Goal: Transaction & Acquisition: Purchase product/service

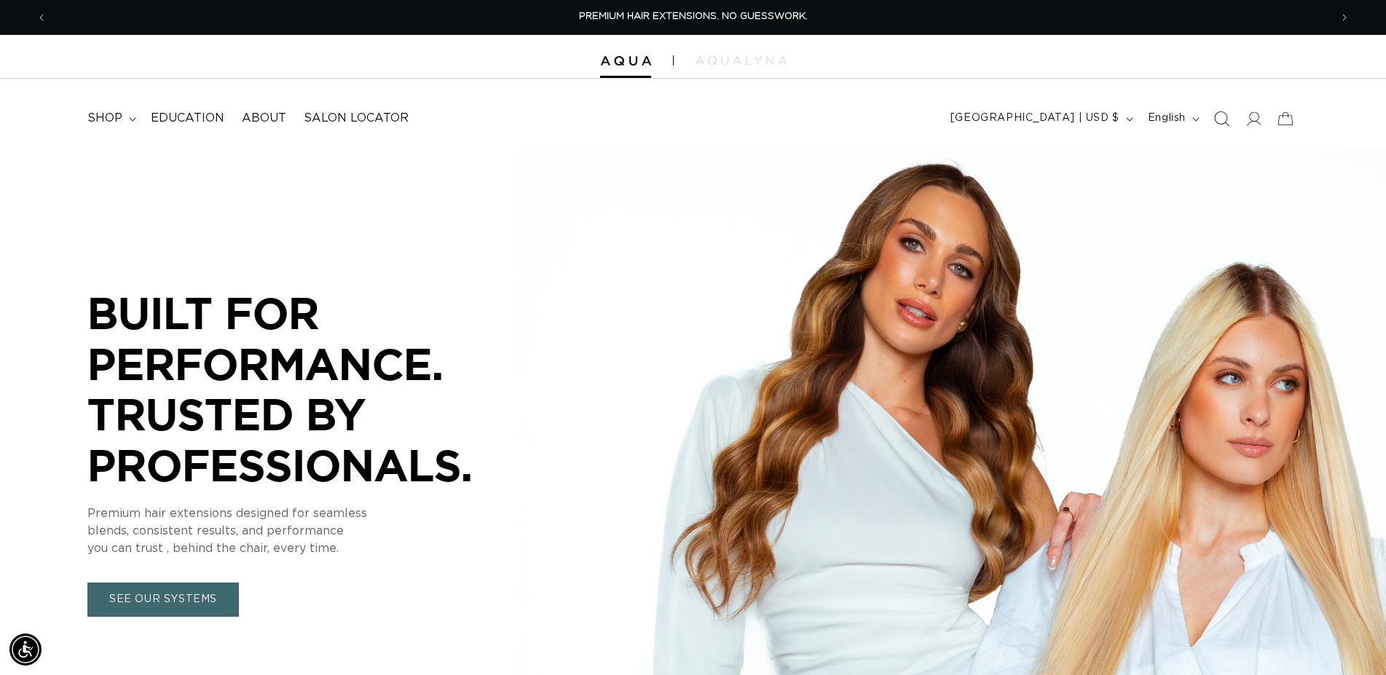
click at [1223, 122] on icon "Search" at bounding box center [1220, 118] width 15 height 15
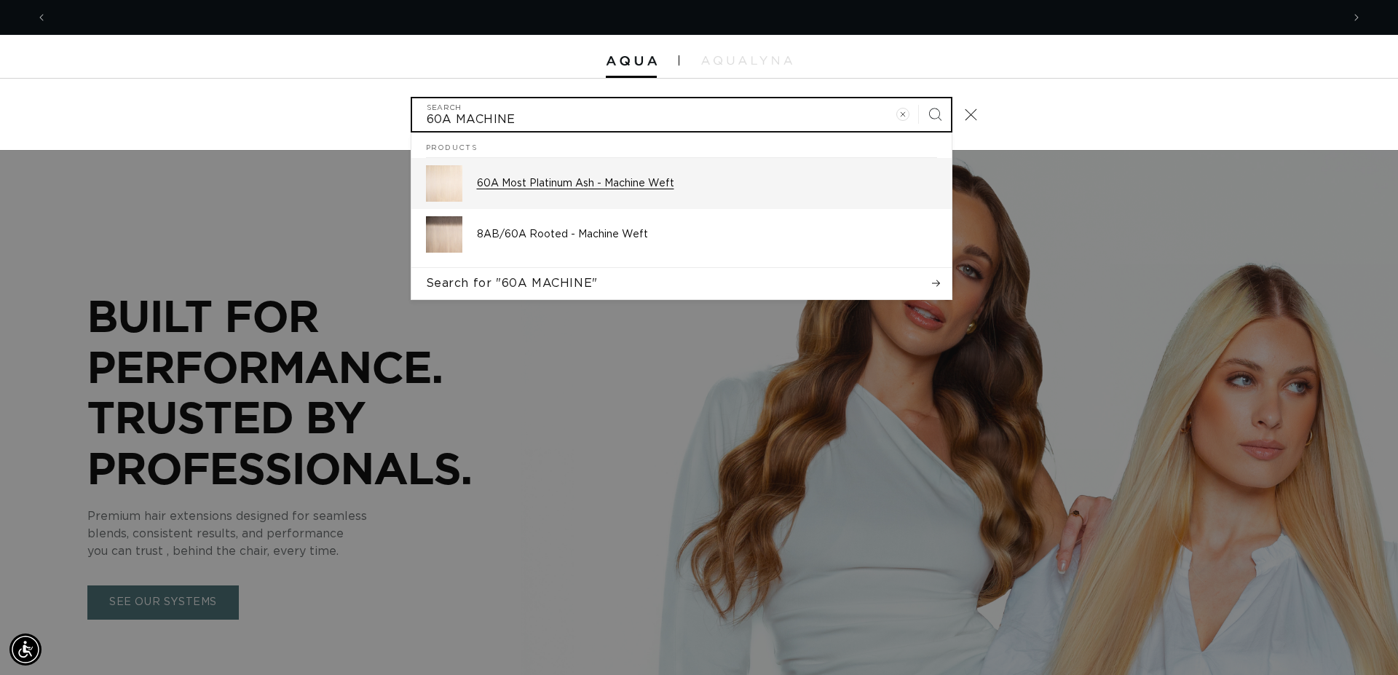
scroll to position [0, 2590]
type input "60A MACHINE"
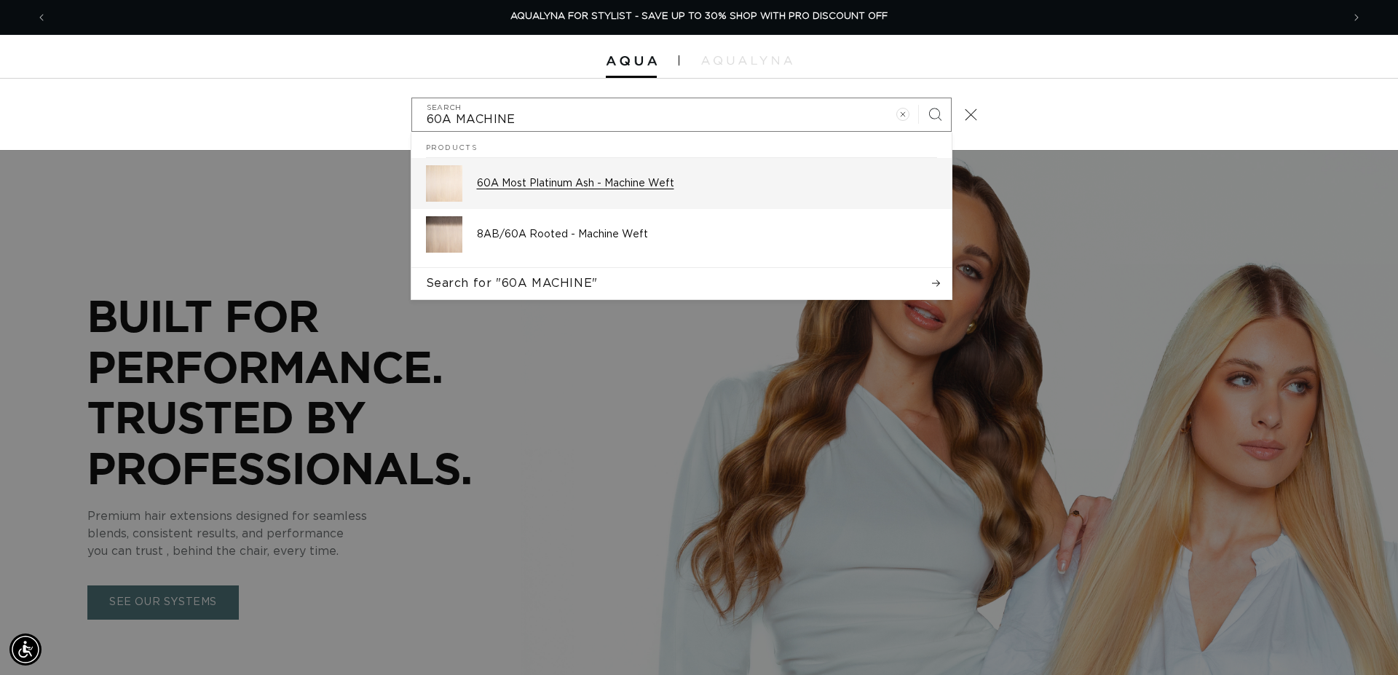
click at [557, 181] on p "60A Most Platinum Ash - Machine Weft" at bounding box center [707, 183] width 460 height 13
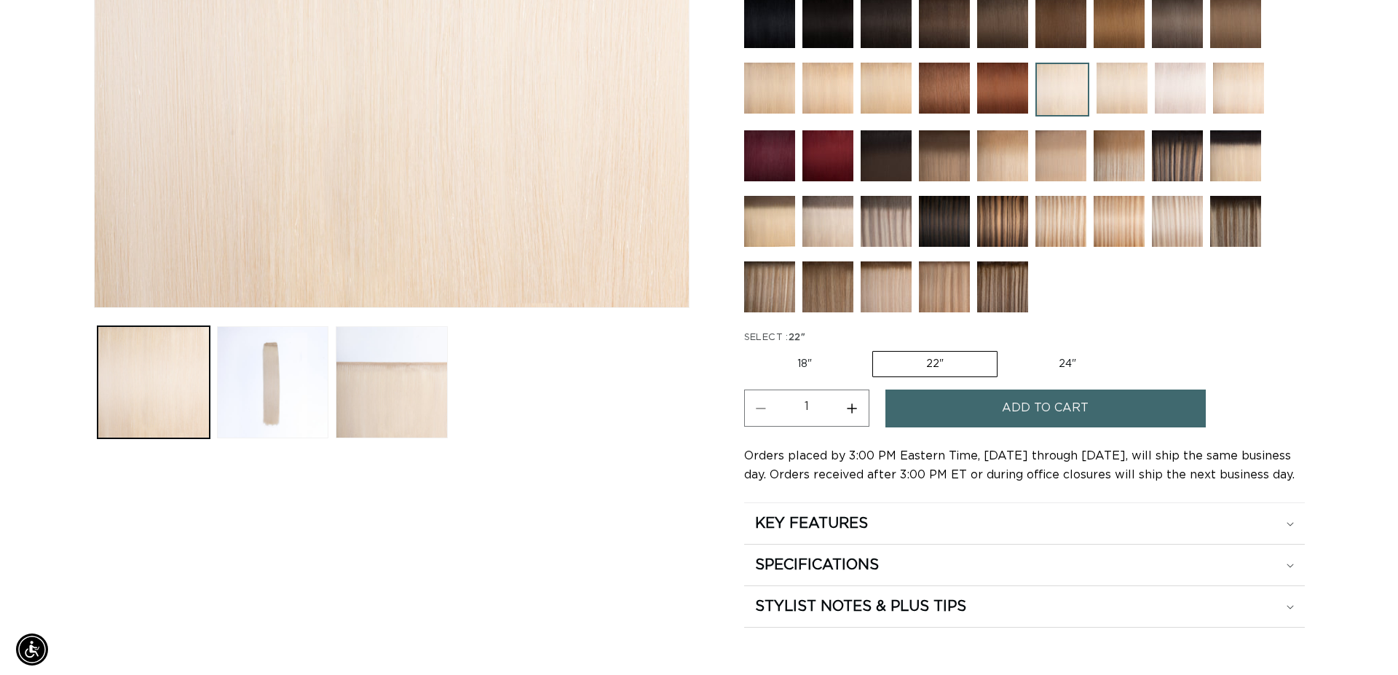
scroll to position [0, 1282]
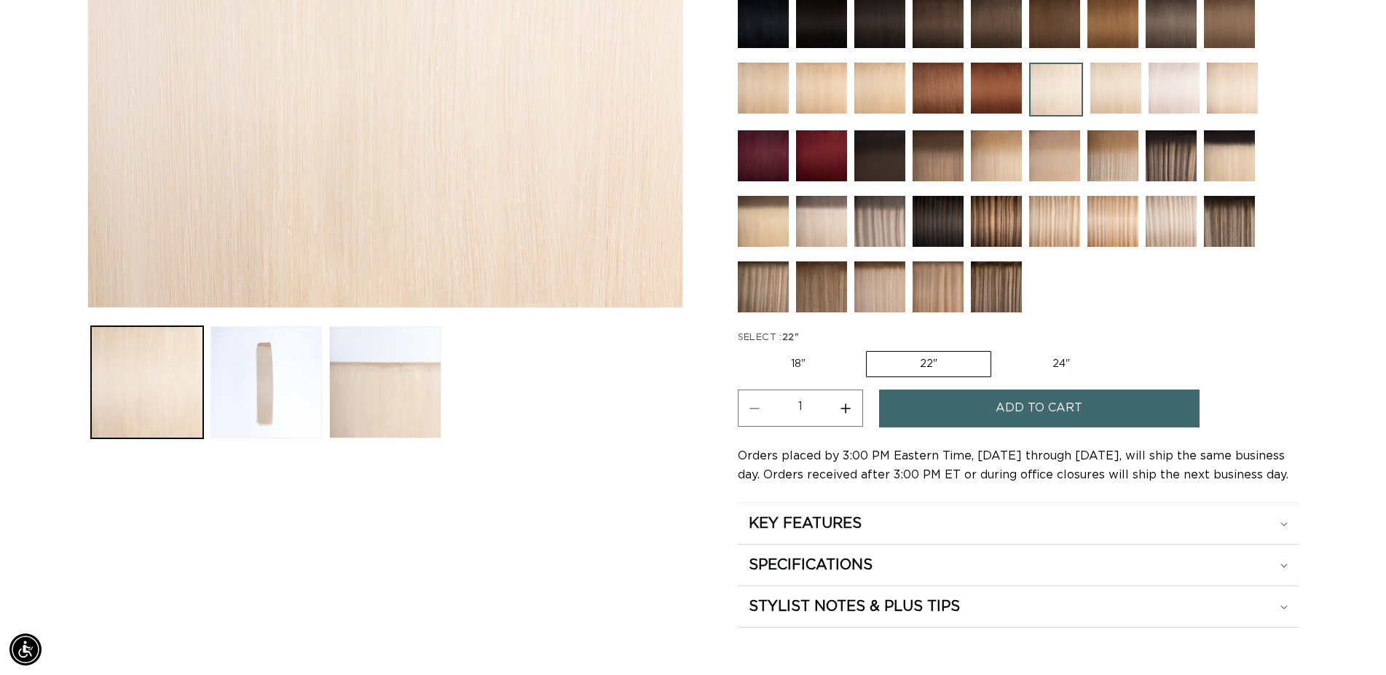
click at [1040, 407] on span "Add to cart" at bounding box center [1038, 408] width 87 height 37
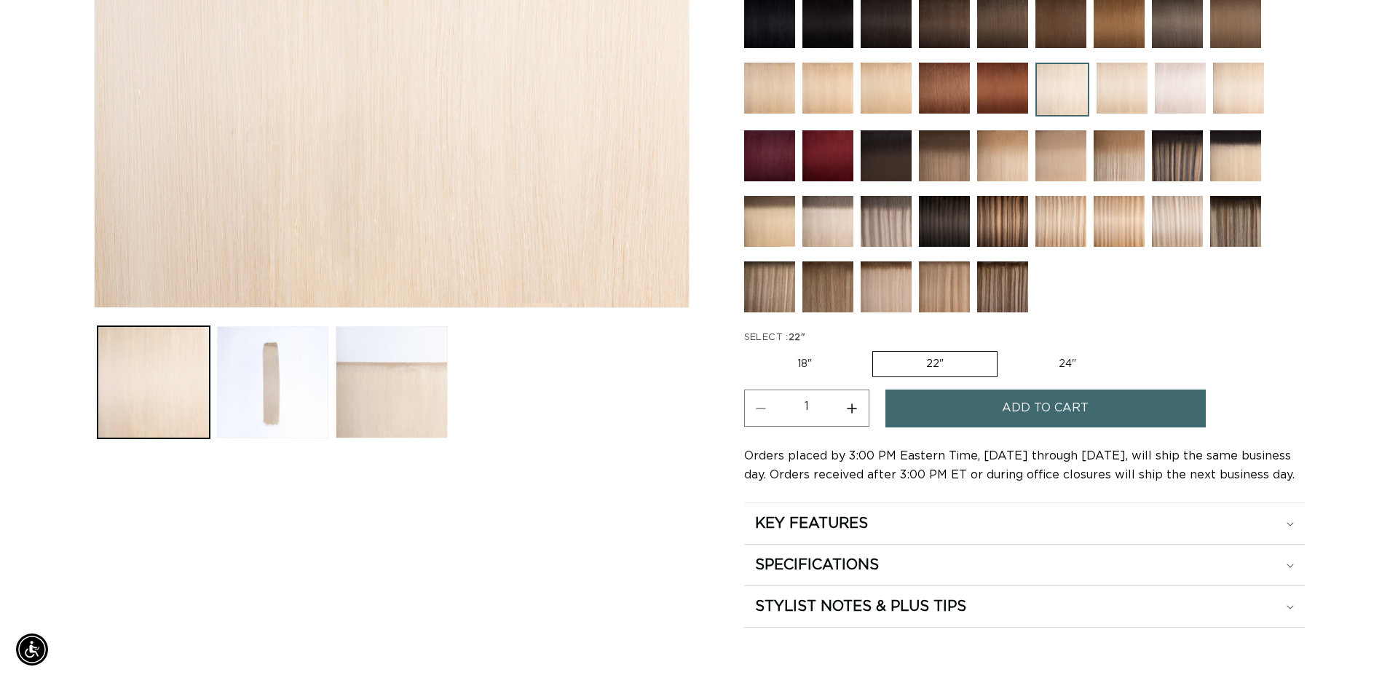
scroll to position [0, 1295]
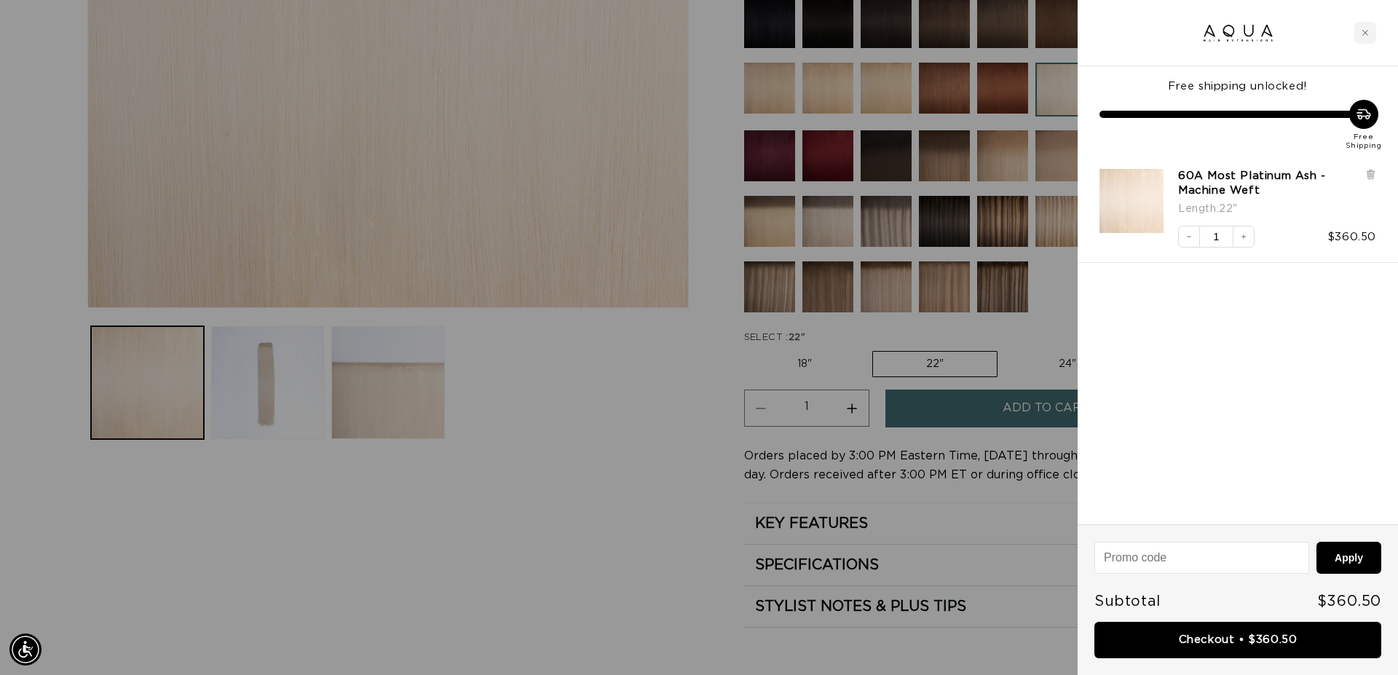
click at [608, 473] on div at bounding box center [699, 337] width 1398 height 675
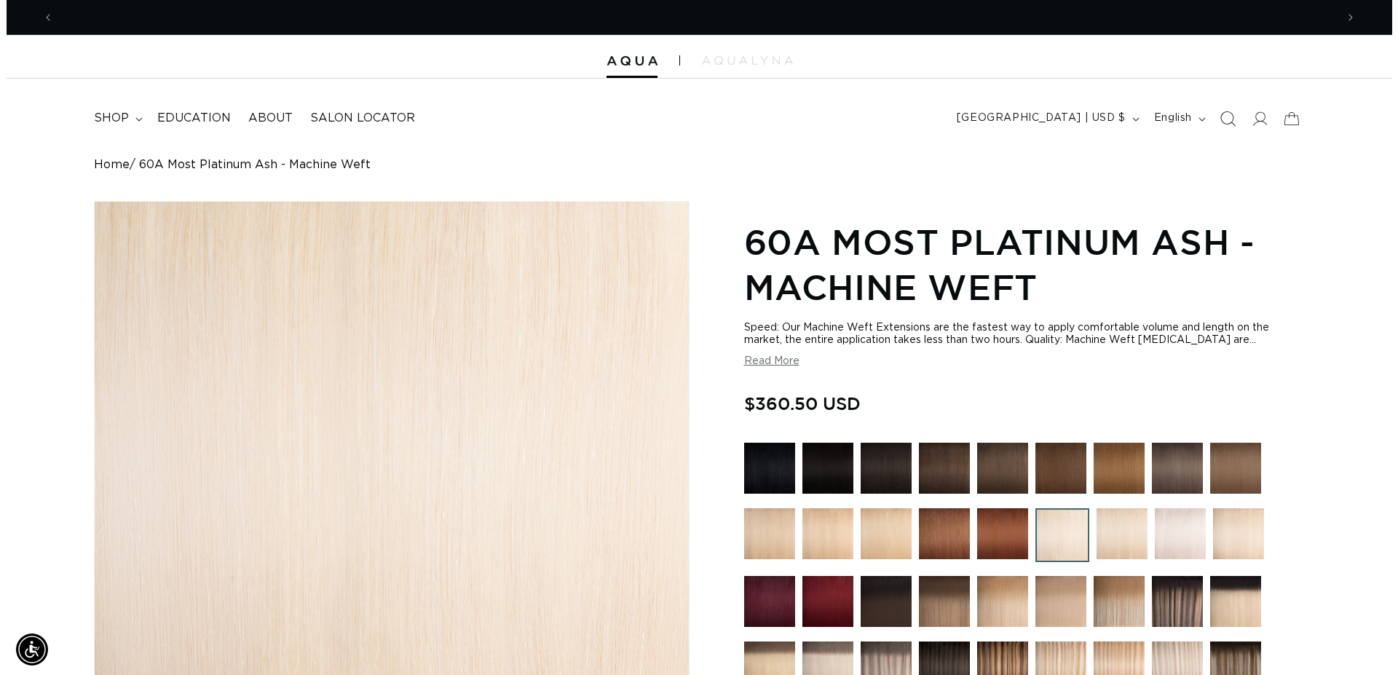
scroll to position [0, 0]
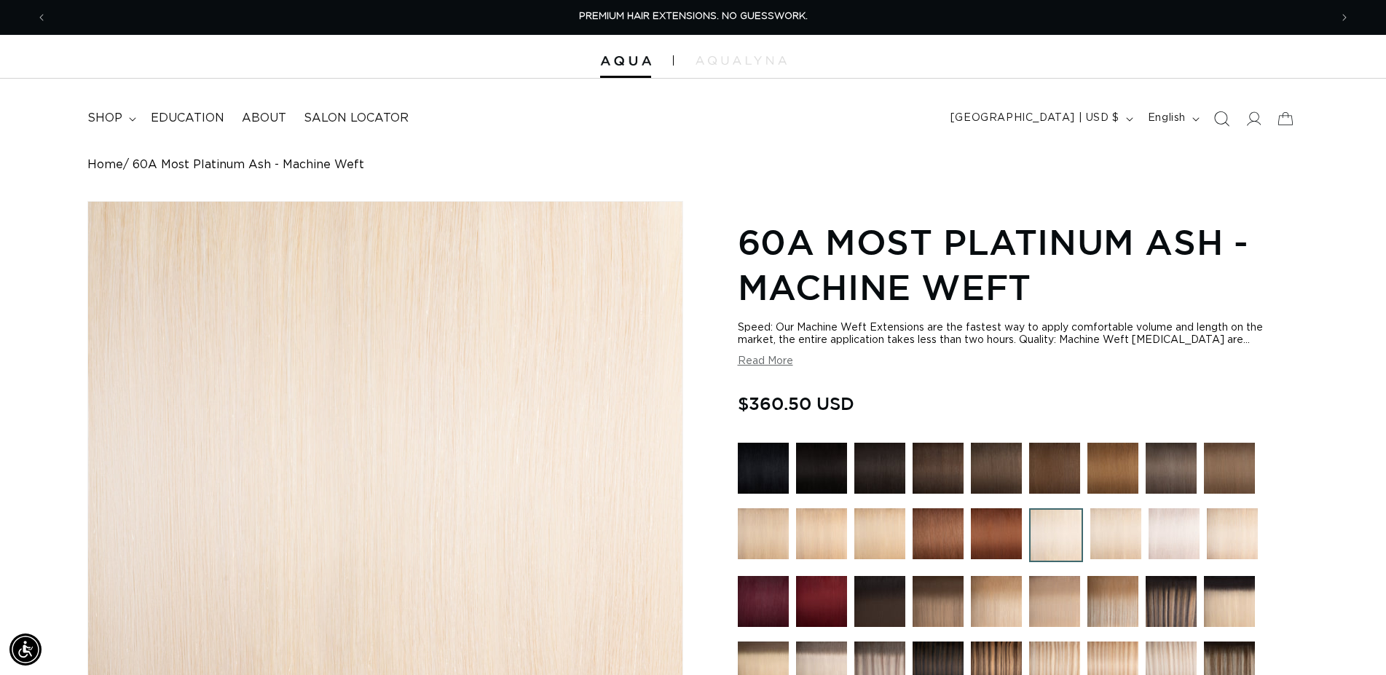
click at [1219, 122] on icon "Search" at bounding box center [1220, 118] width 15 height 15
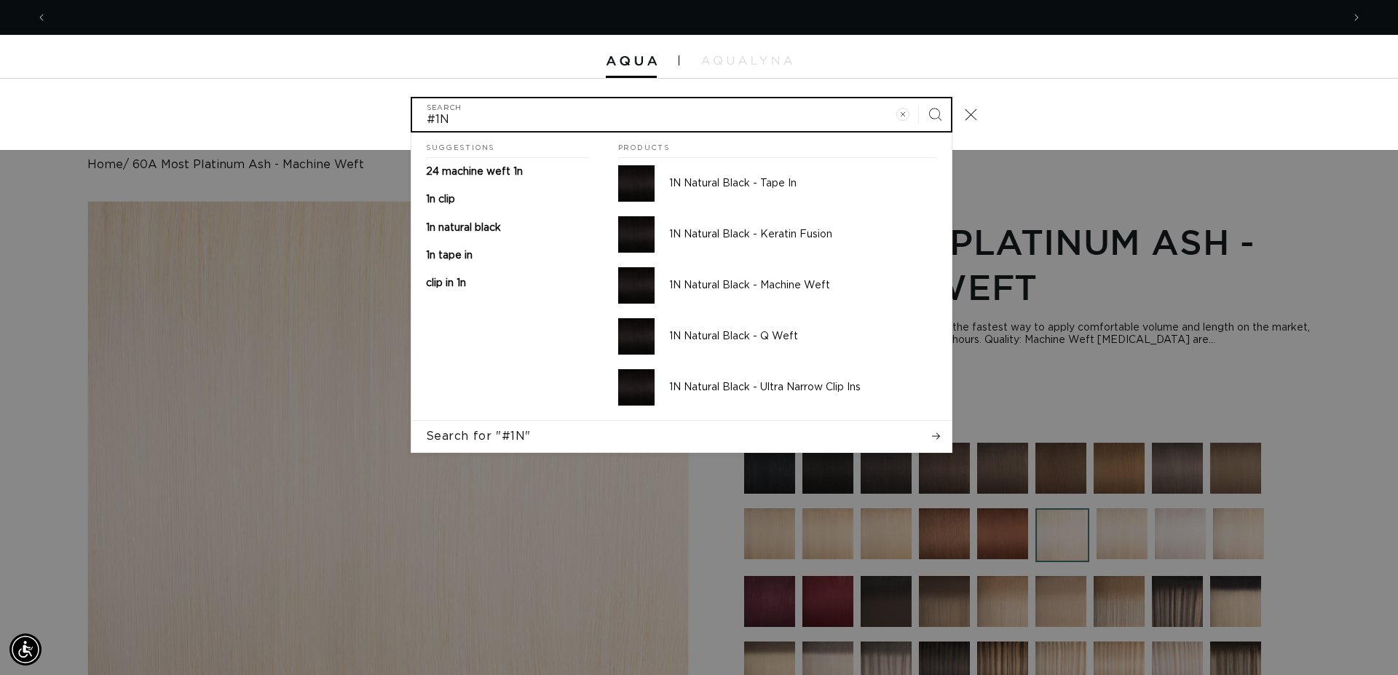
scroll to position [0, 1295]
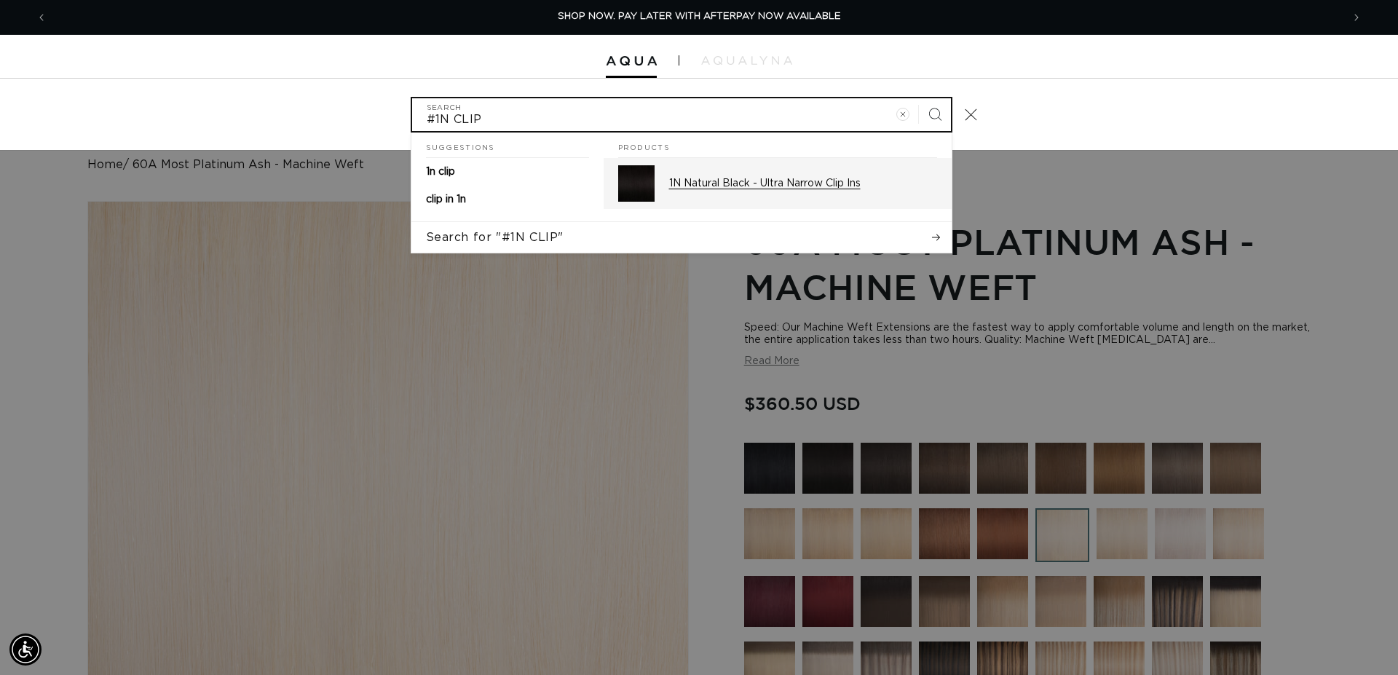
type input "#1N CLIP"
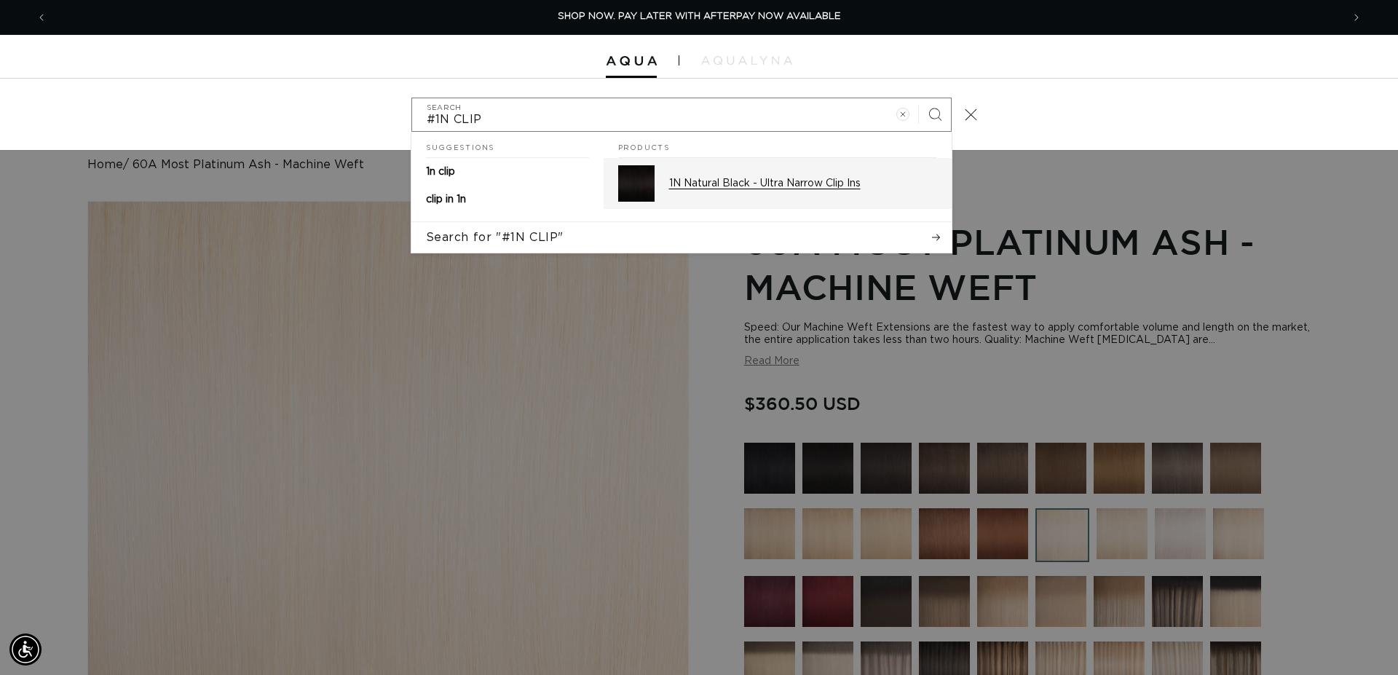
click at [785, 186] on p "1N Natural Black - Ultra Narrow Clip Ins" at bounding box center [803, 183] width 268 height 13
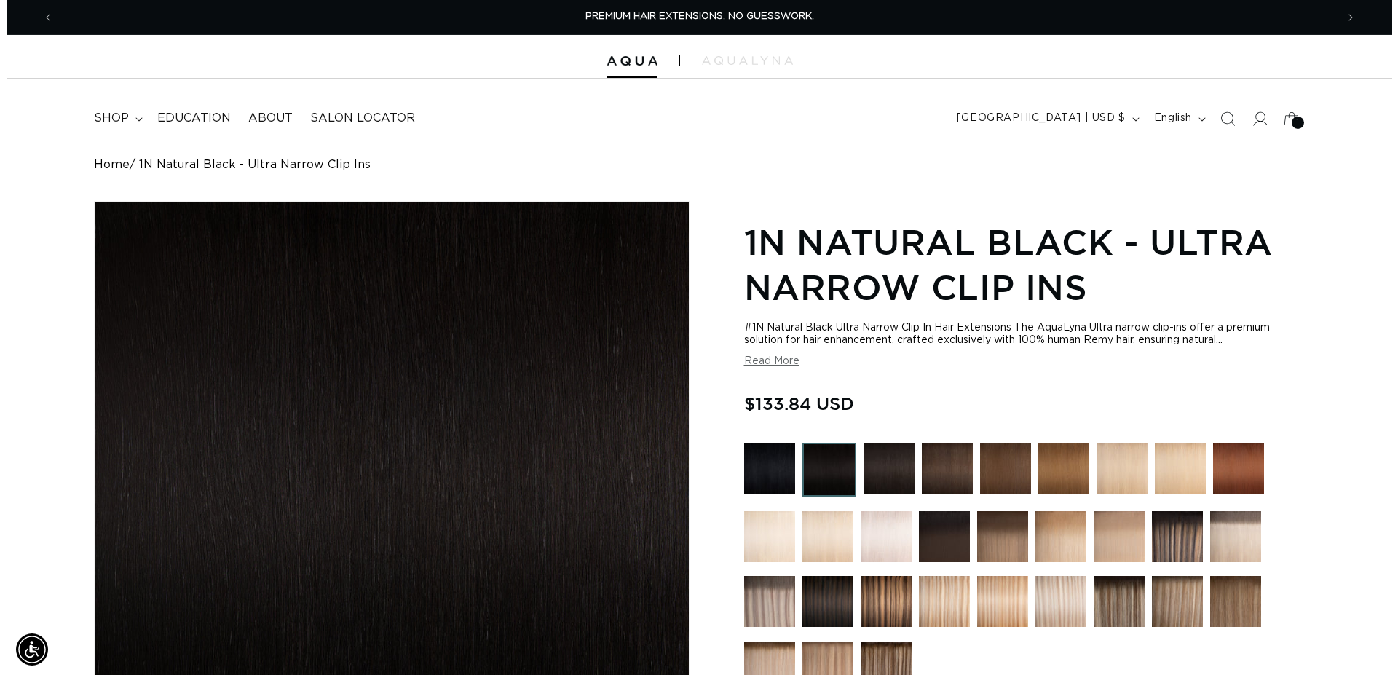
scroll to position [371, 0]
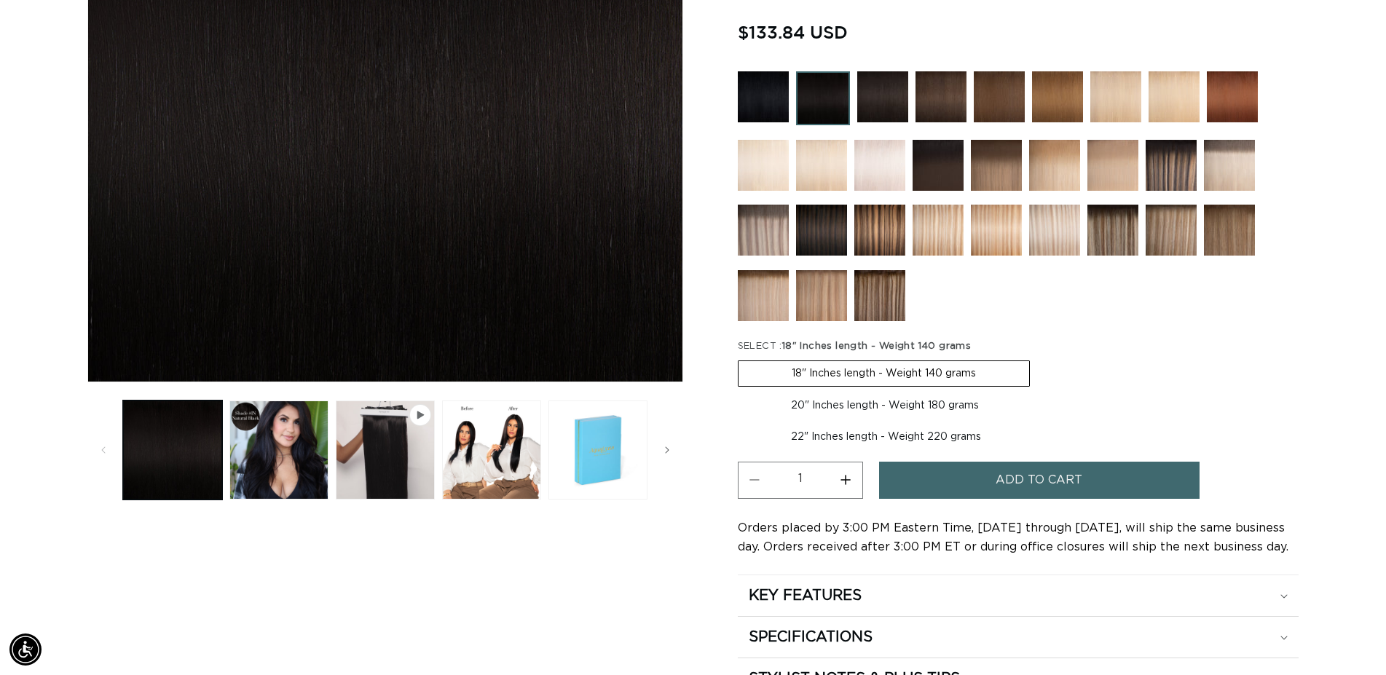
click at [1035, 483] on span "Add to cart" at bounding box center [1038, 480] width 87 height 37
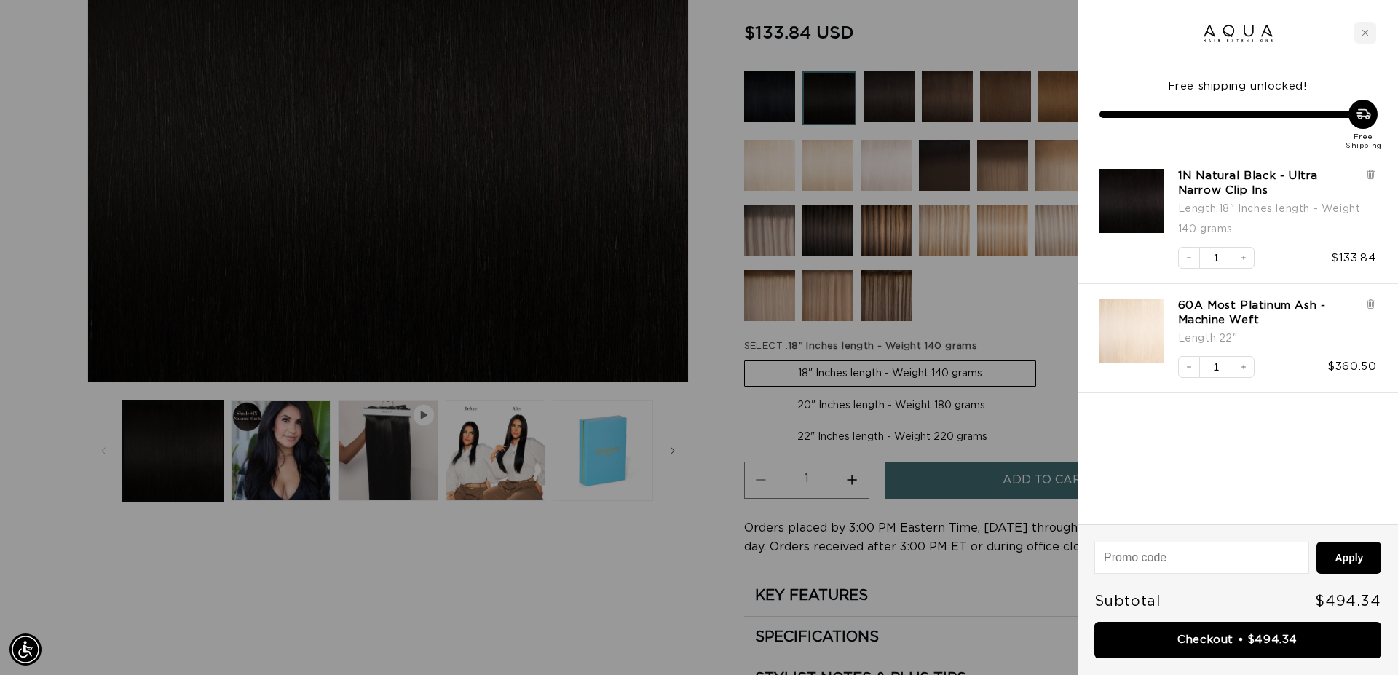
click at [927, 18] on div at bounding box center [699, 337] width 1398 height 675
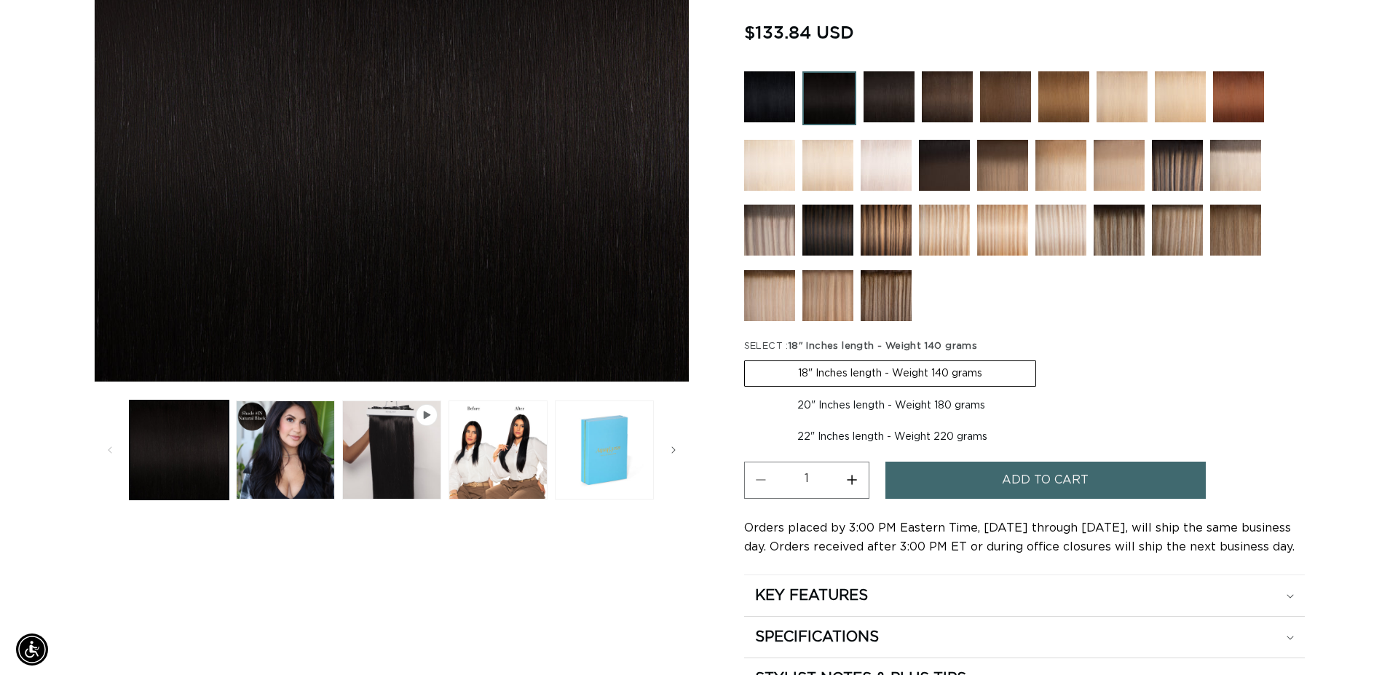
scroll to position [74, 0]
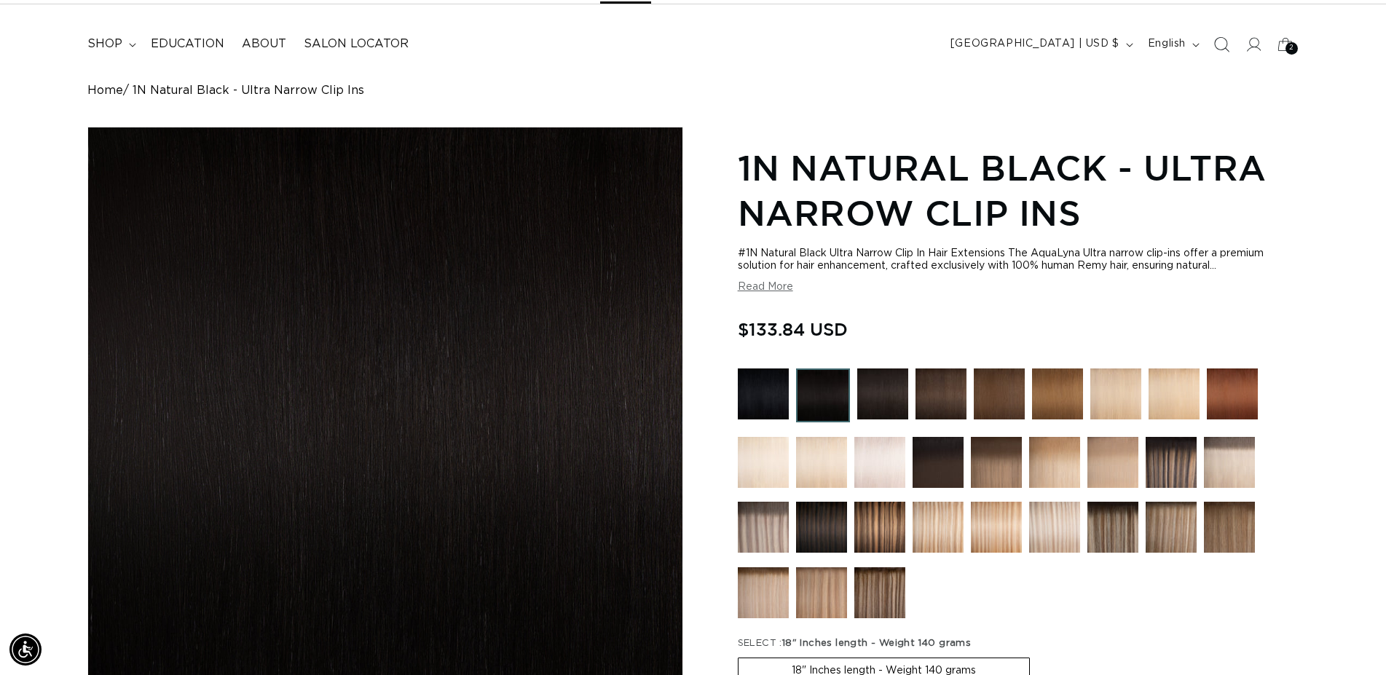
click at [1225, 47] on icon "Search" at bounding box center [1220, 43] width 15 height 15
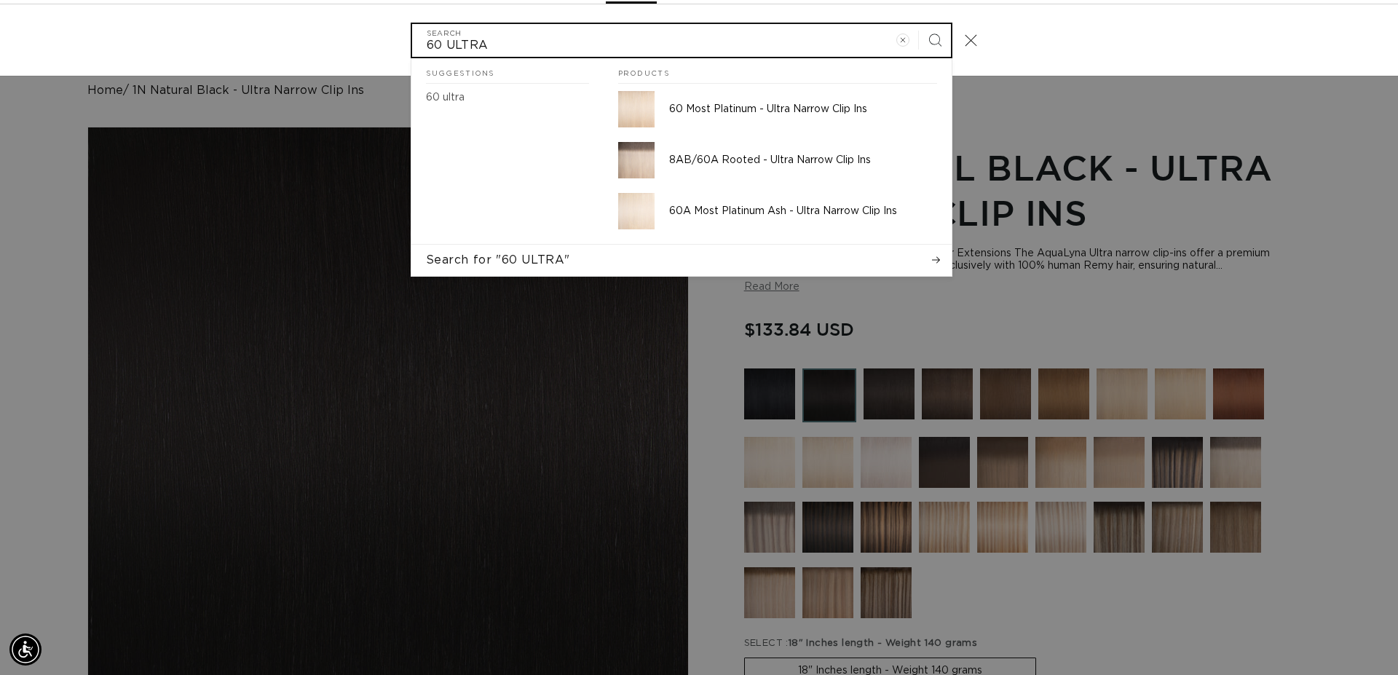
scroll to position [0, 0]
type input "60 ULTRA"
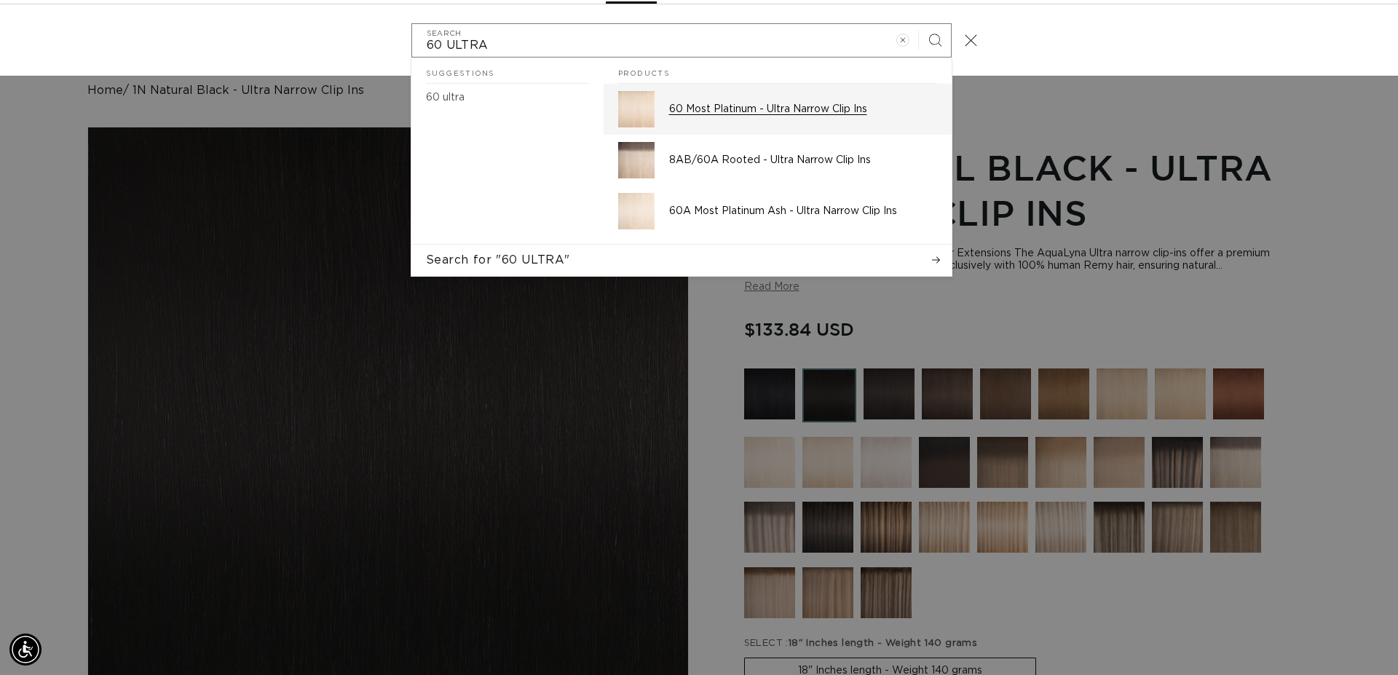
click at [779, 106] on p "60 Most Platinum - Ultra Narrow Clip Ins" at bounding box center [803, 109] width 268 height 13
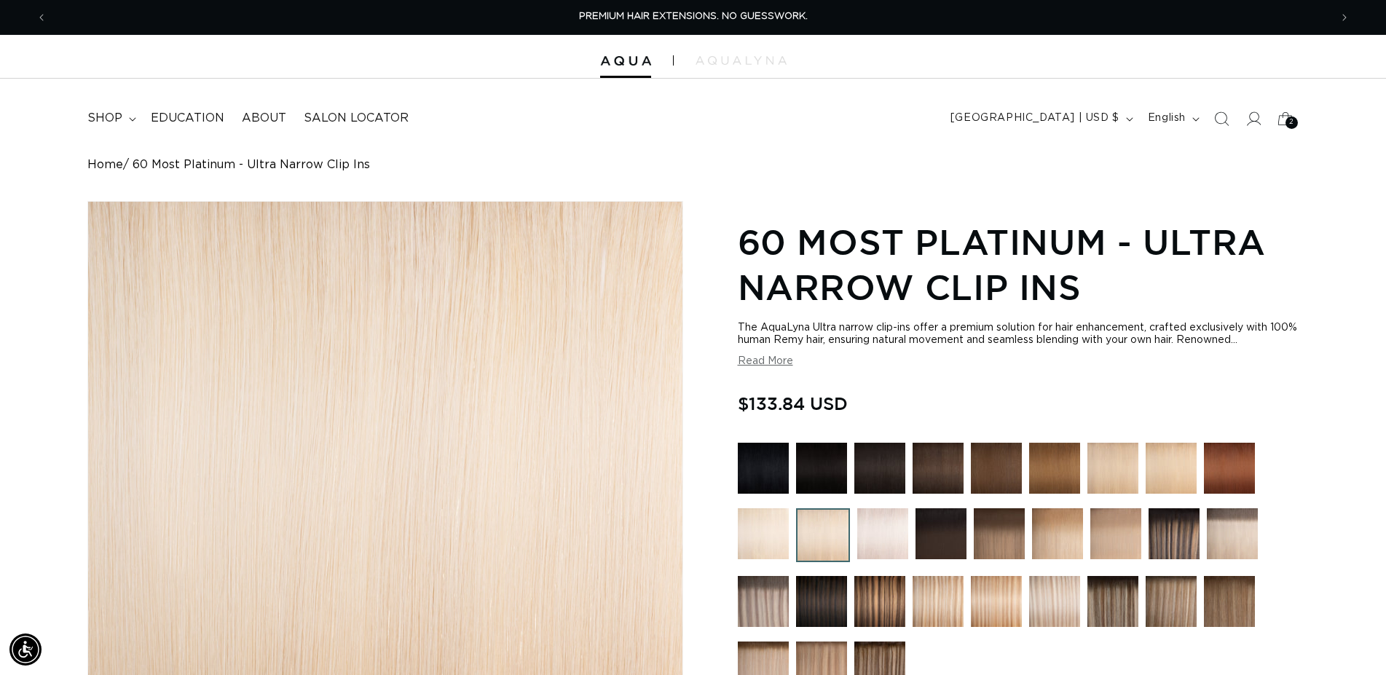
scroll to position [371, 0]
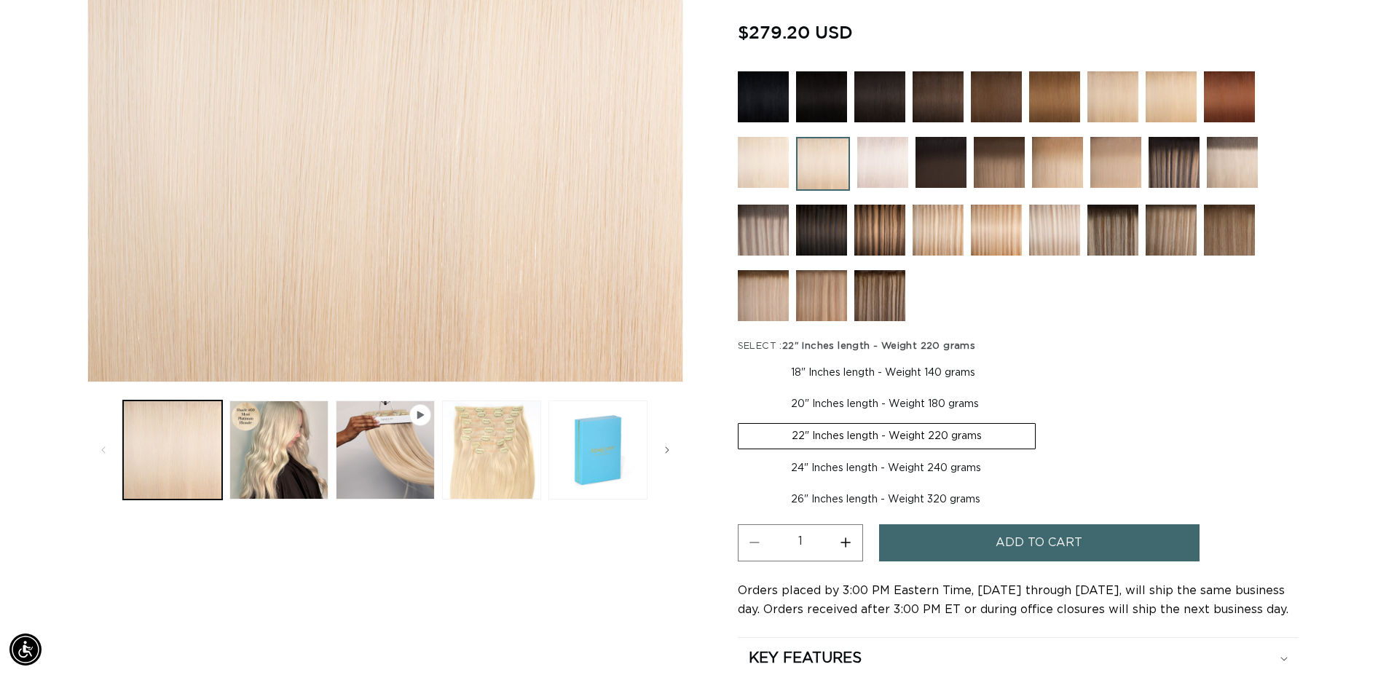
click at [1022, 532] on span "Add to cart" at bounding box center [1038, 542] width 87 height 37
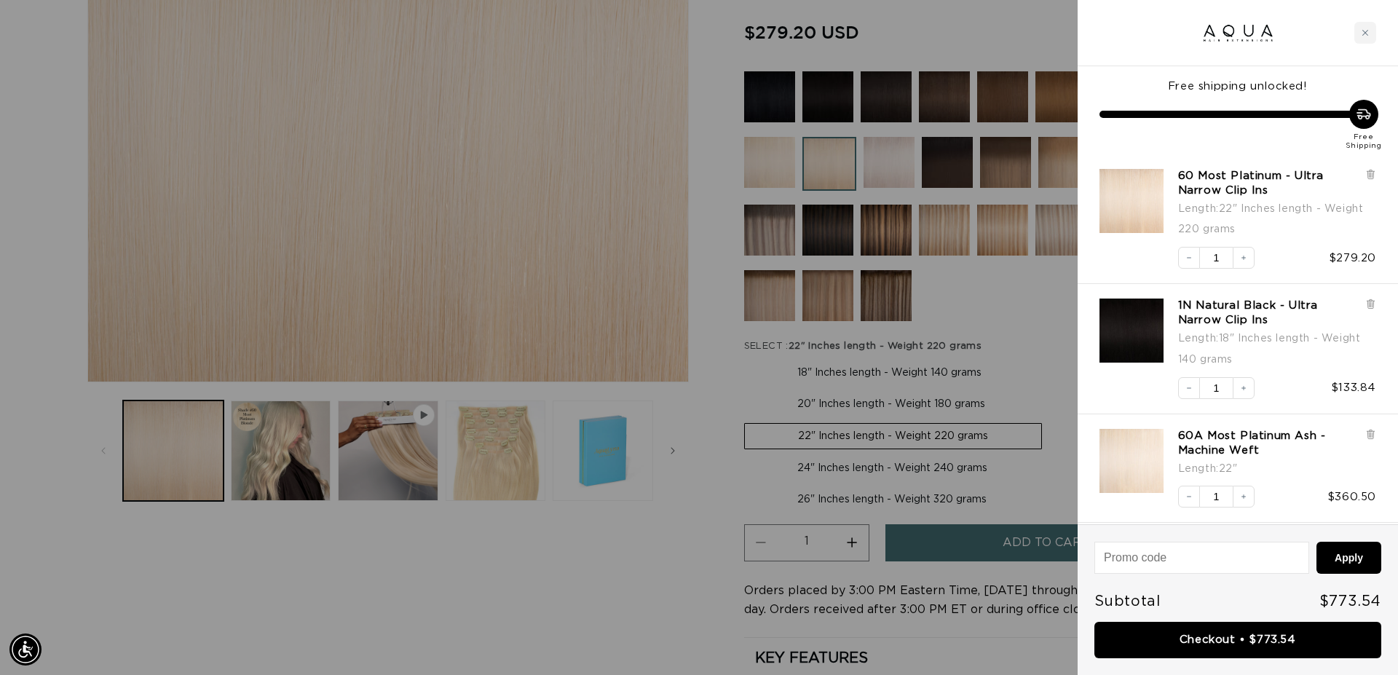
scroll to position [0, 2590]
click at [1262, 639] on link "Checkout • $773.54" at bounding box center [1238, 640] width 287 height 37
